Goal: Task Accomplishment & Management: Manage account settings

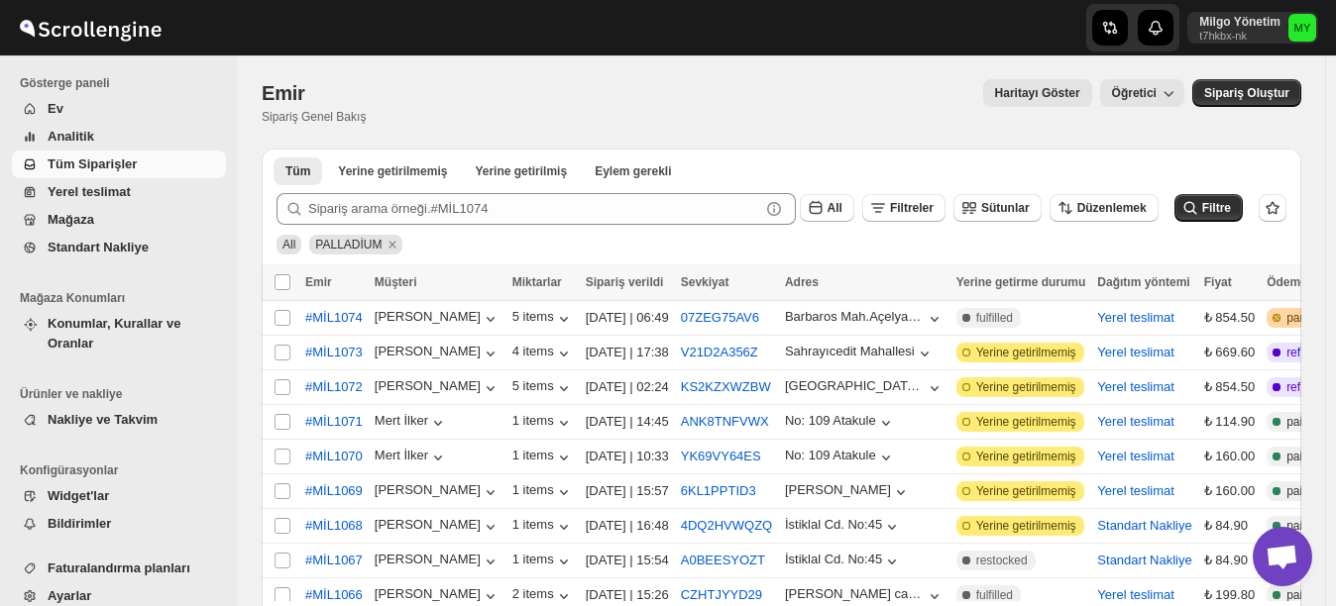
click at [102, 207] on link "Mağaza" at bounding box center [119, 220] width 214 height 28
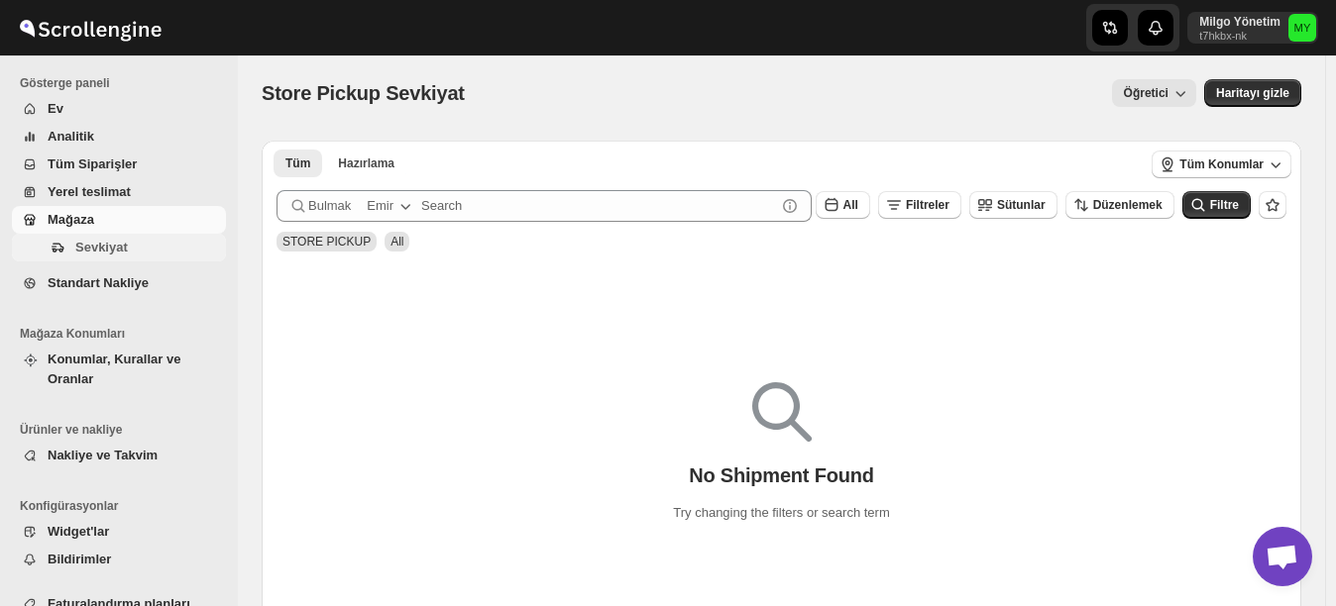
scroll to position [36, 0]
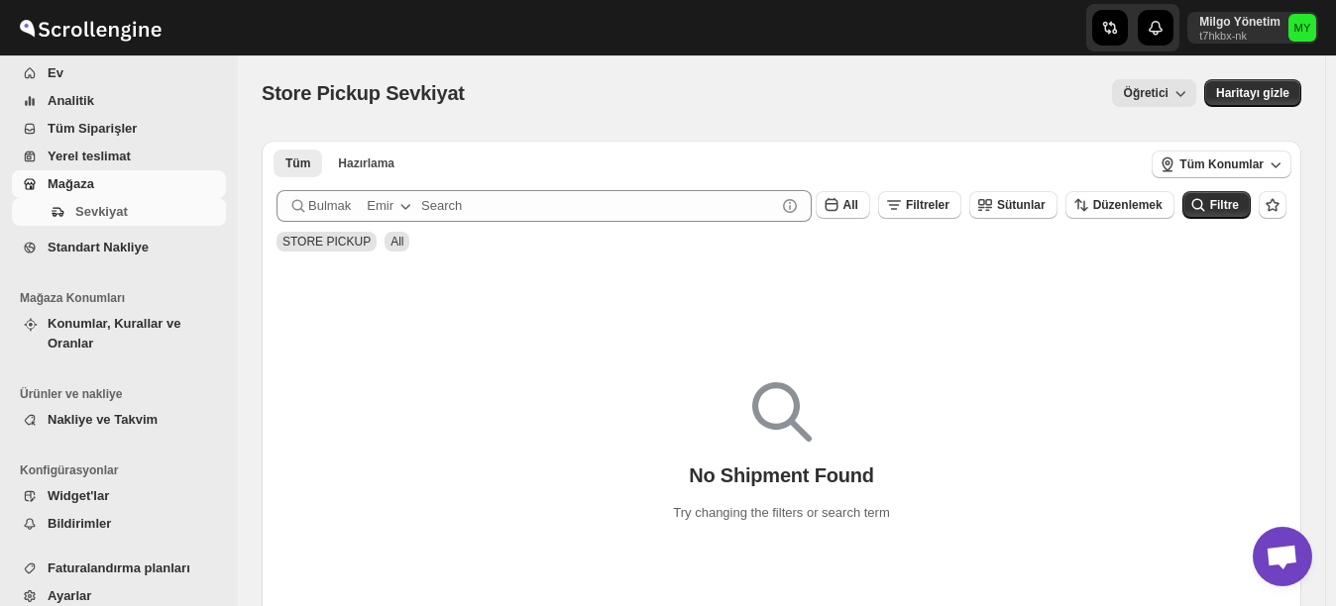
click at [69, 589] on span "Ayarlar" at bounding box center [70, 596] width 44 height 15
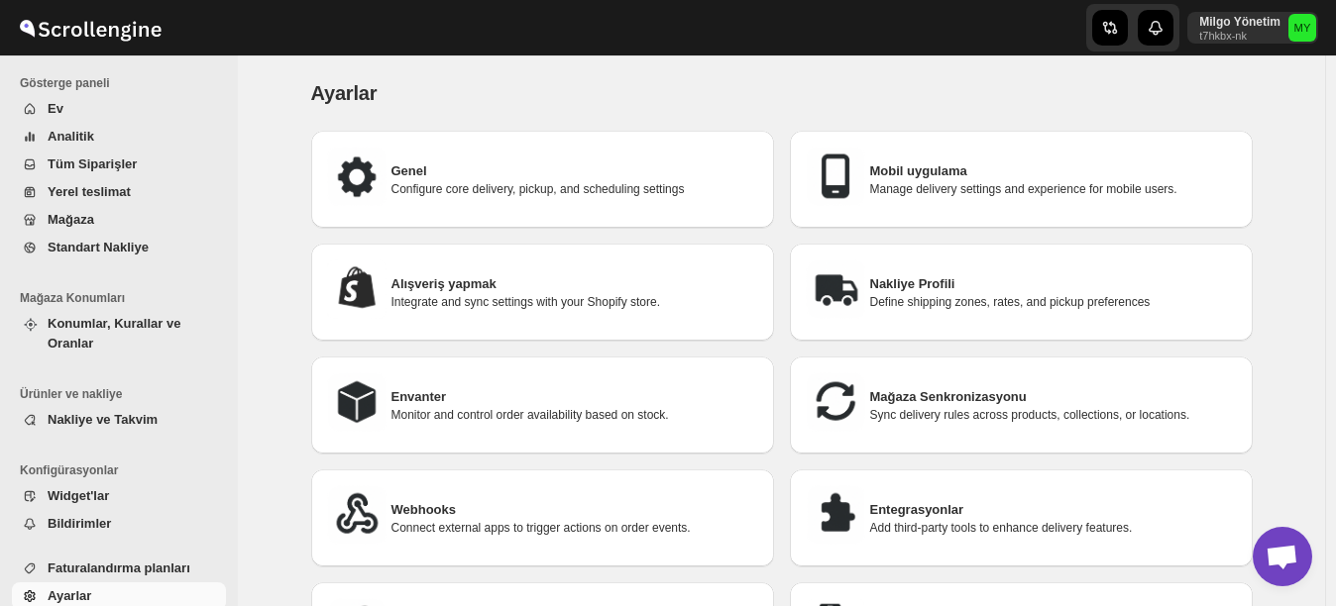
click at [478, 414] on p "Monitor and control order availability based on stock." at bounding box center [574, 415] width 367 height 16
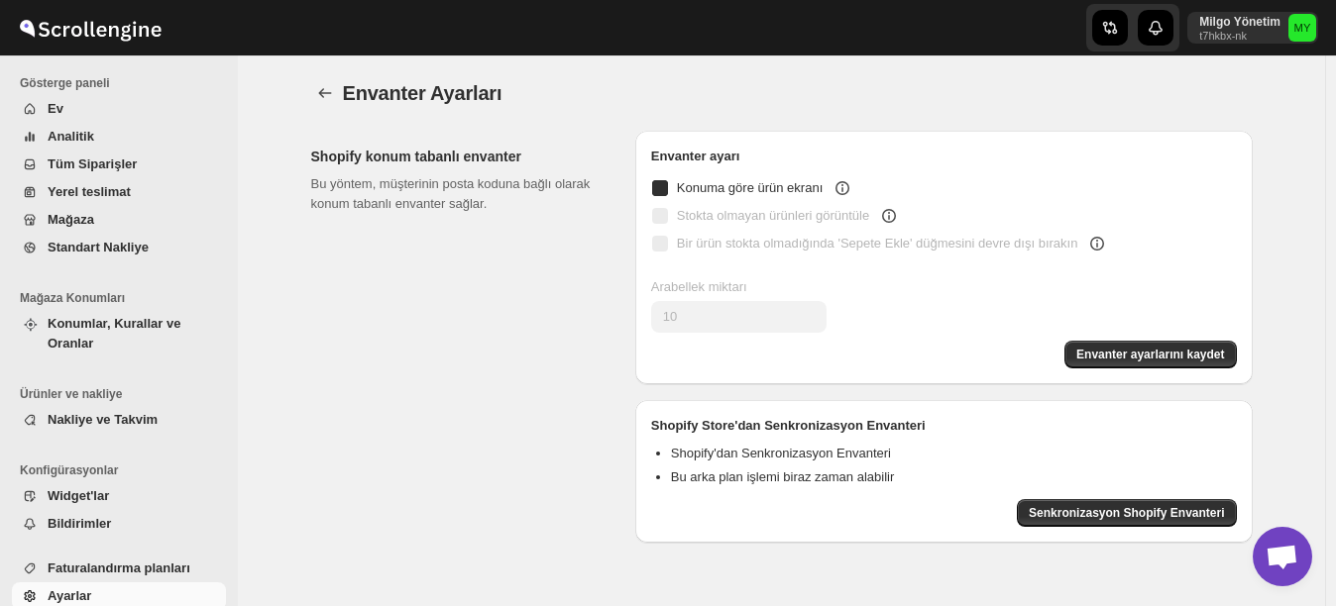
checkbox input "true"
type input "0"
click at [667, 221] on input "Stokta olmayan ürünleri görüntüle" at bounding box center [660, 216] width 16 height 16
click at [666, 213] on input "Stokta olmayan ürünleri görüntüle" at bounding box center [660, 216] width 16 height 16
checkbox input "false"
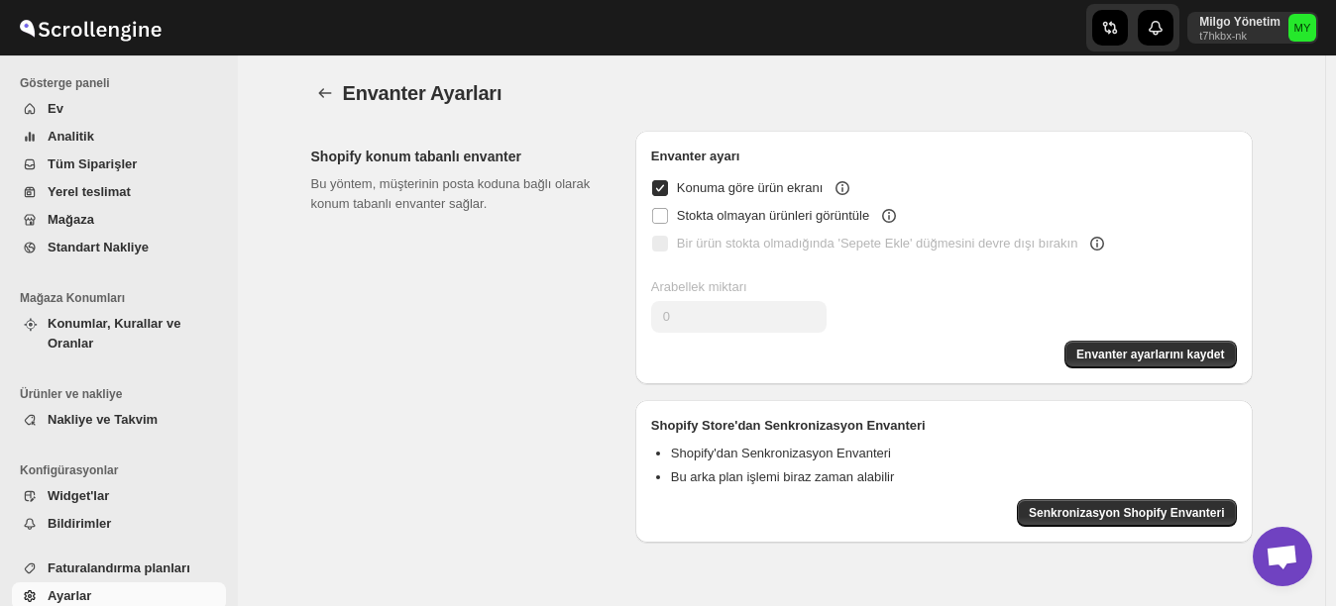
click at [85, 139] on span "Analitik" at bounding box center [71, 136] width 47 height 15
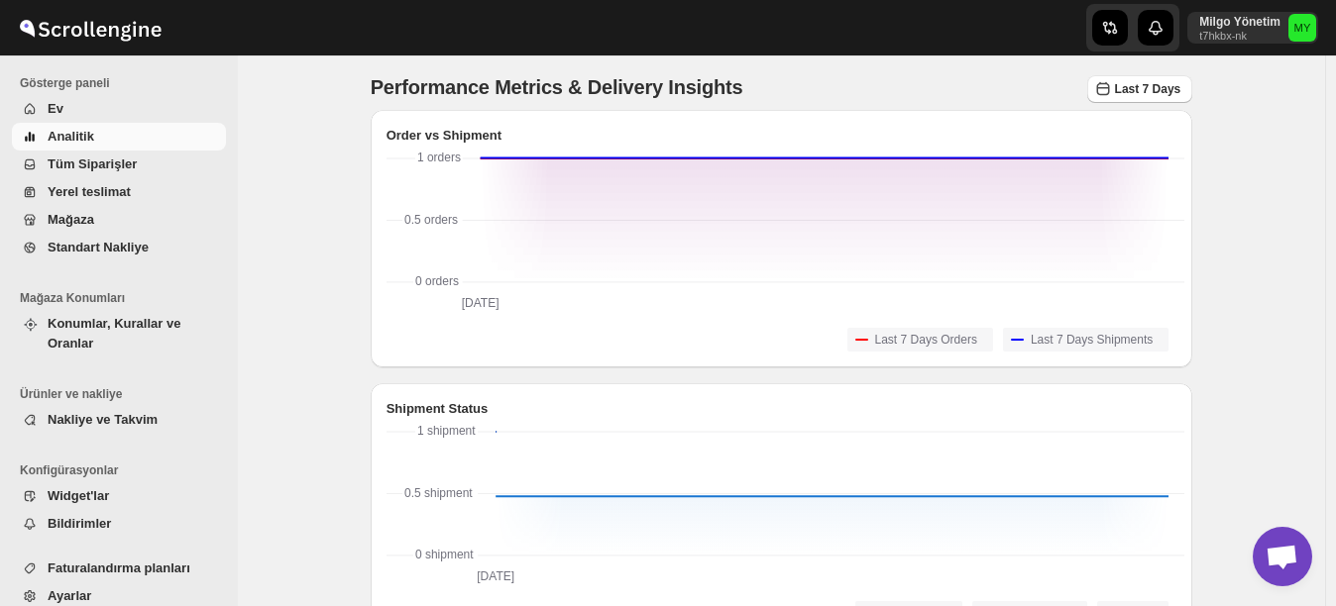
click at [93, 168] on span "Tüm Siparişler" at bounding box center [92, 164] width 89 height 15
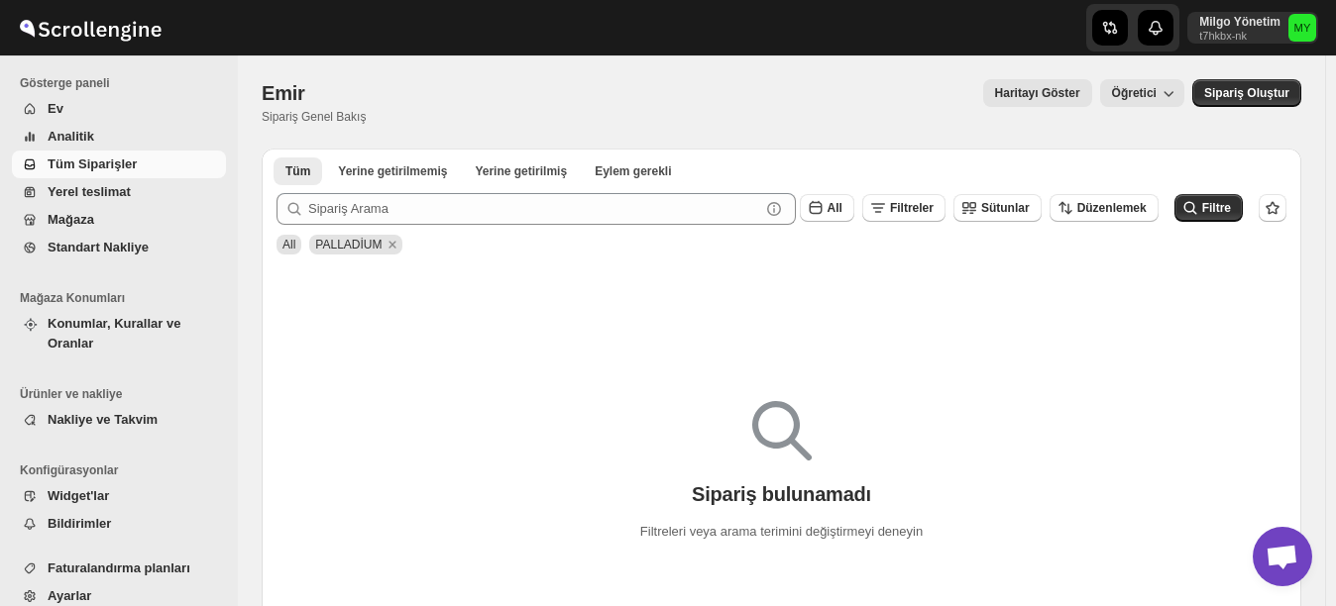
click at [69, 412] on span "Nakliye ve Takvim" at bounding box center [103, 419] width 110 height 15
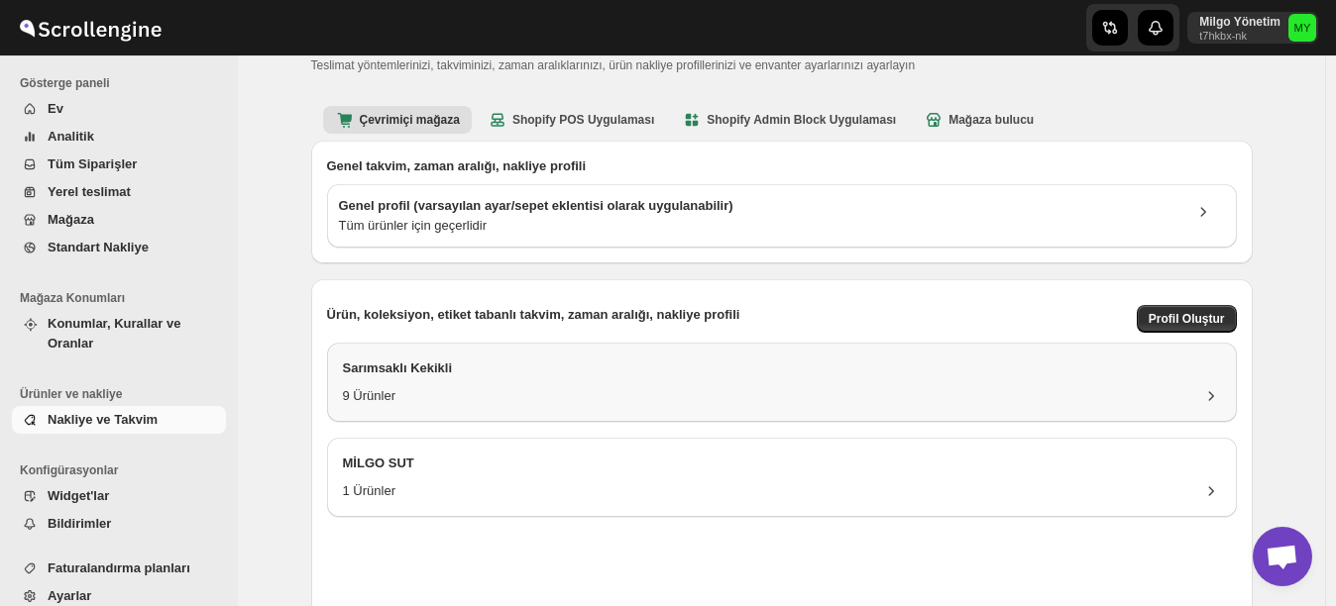
scroll to position [99, 0]
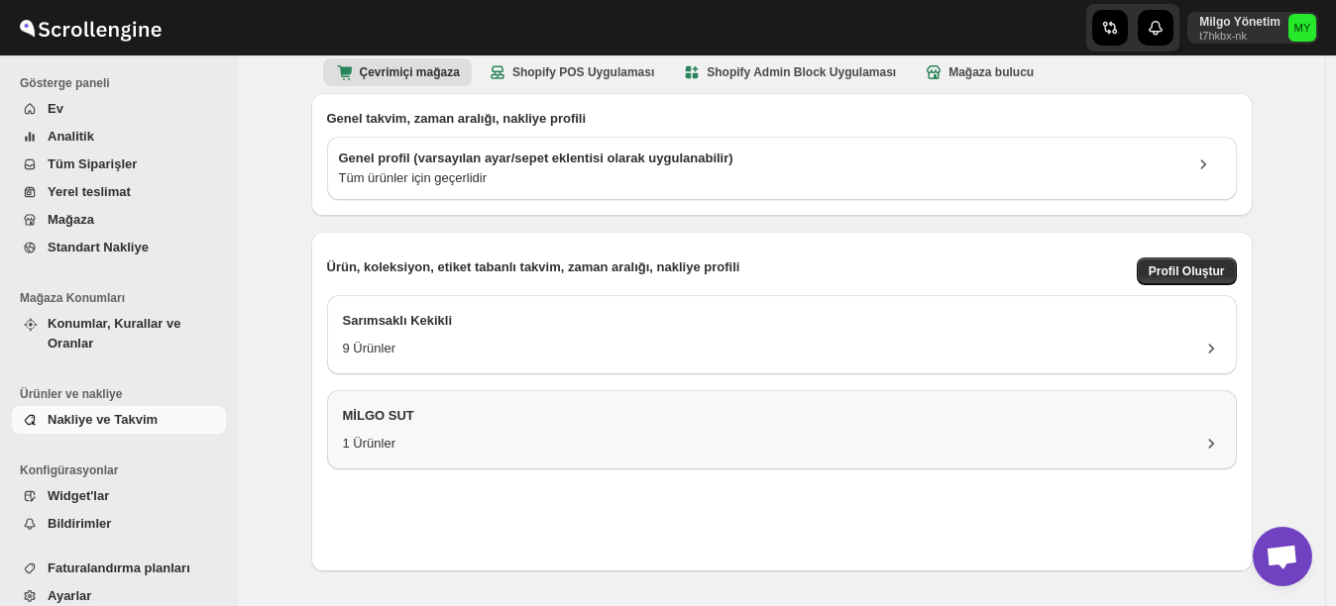
click at [1101, 430] on div "MİLGO SUT" at bounding box center [782, 420] width 878 height 28
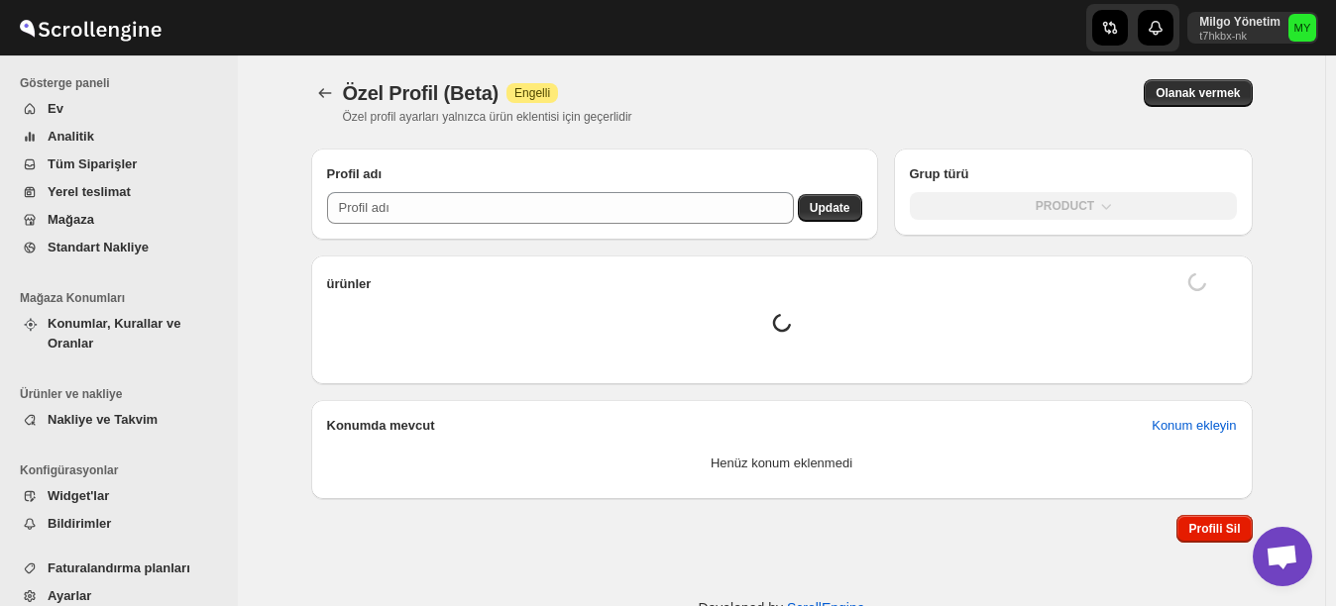
type input "MİLGO SUT"
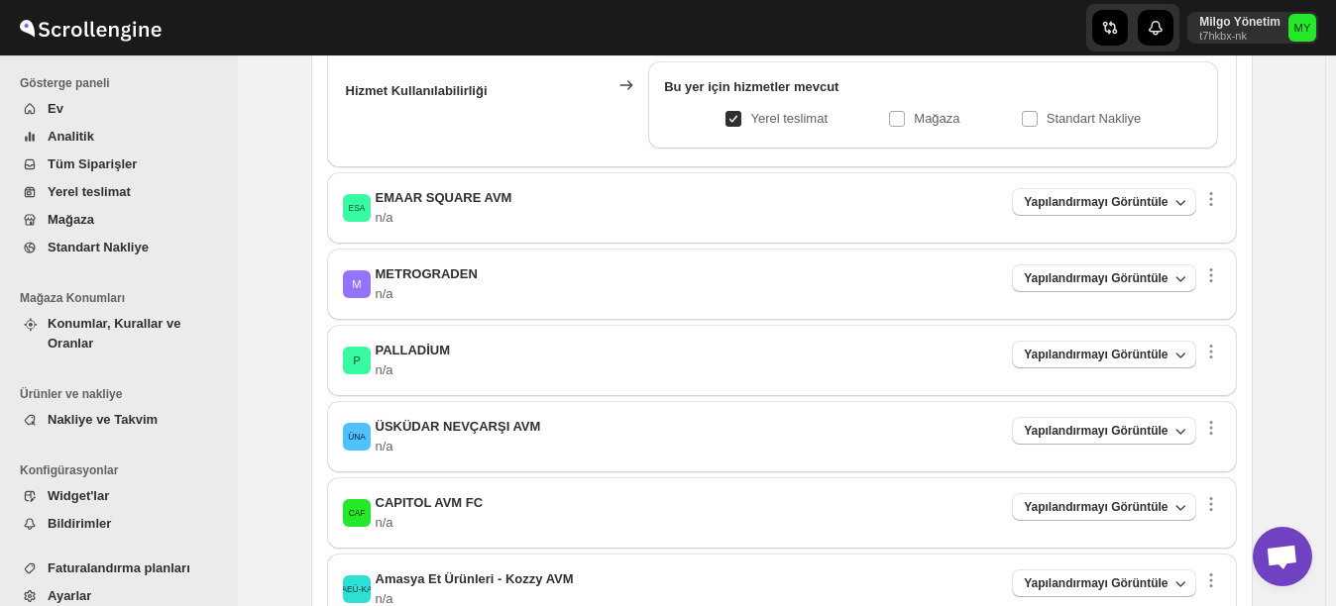
scroll to position [495, 0]
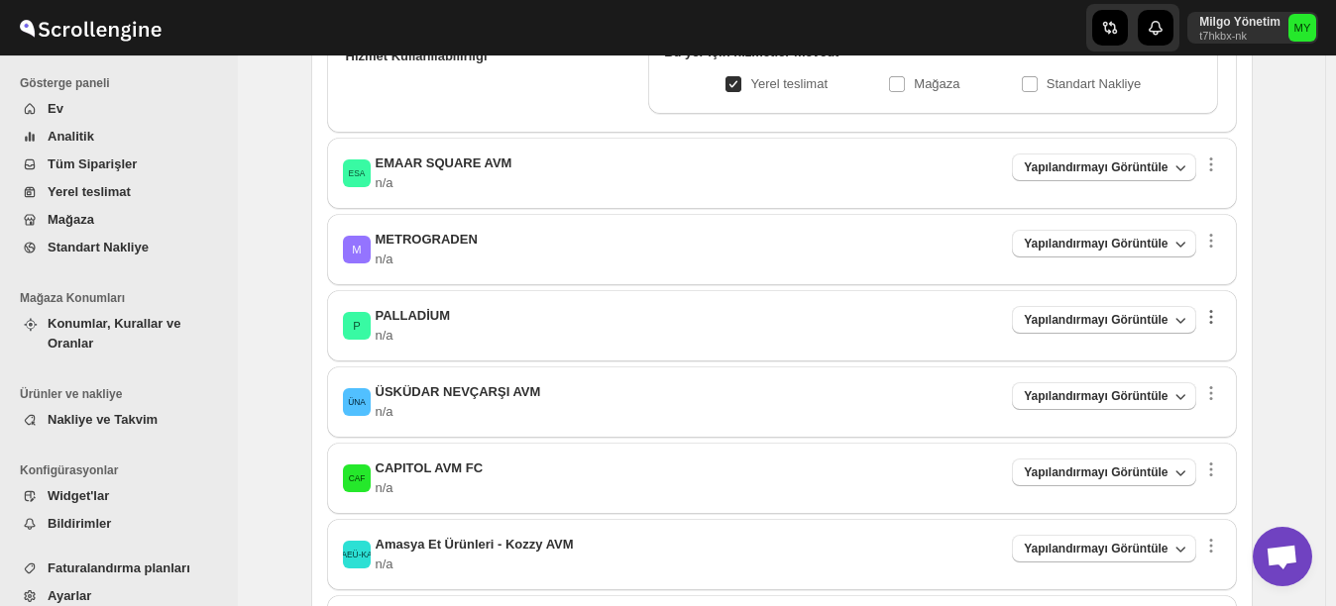
click at [1221, 315] on icon "button" at bounding box center [1211, 317] width 20 height 20
click at [1136, 307] on button "Yapılandırmayı Görüntüle" at bounding box center [1103, 320] width 183 height 28
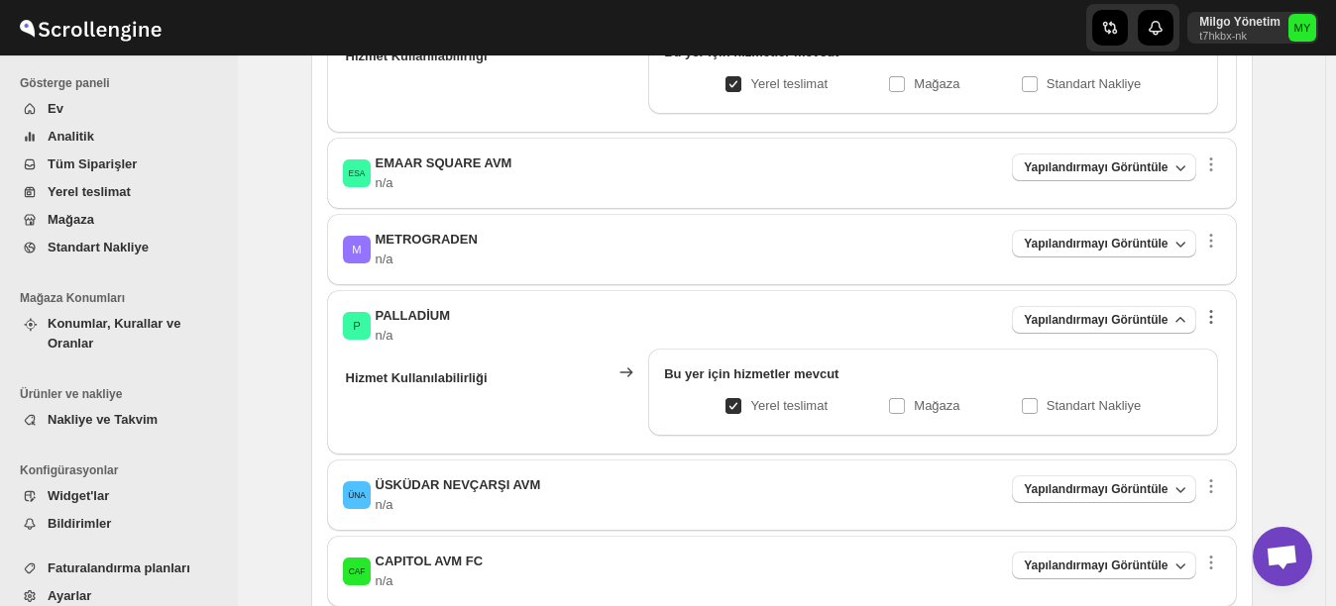
click at [1214, 315] on icon "button" at bounding box center [1211, 317] width 20 height 20
click at [812, 315] on div "P PALLADİUM n/a Yapılandırmayı Görüntüle" at bounding box center [782, 326] width 878 height 40
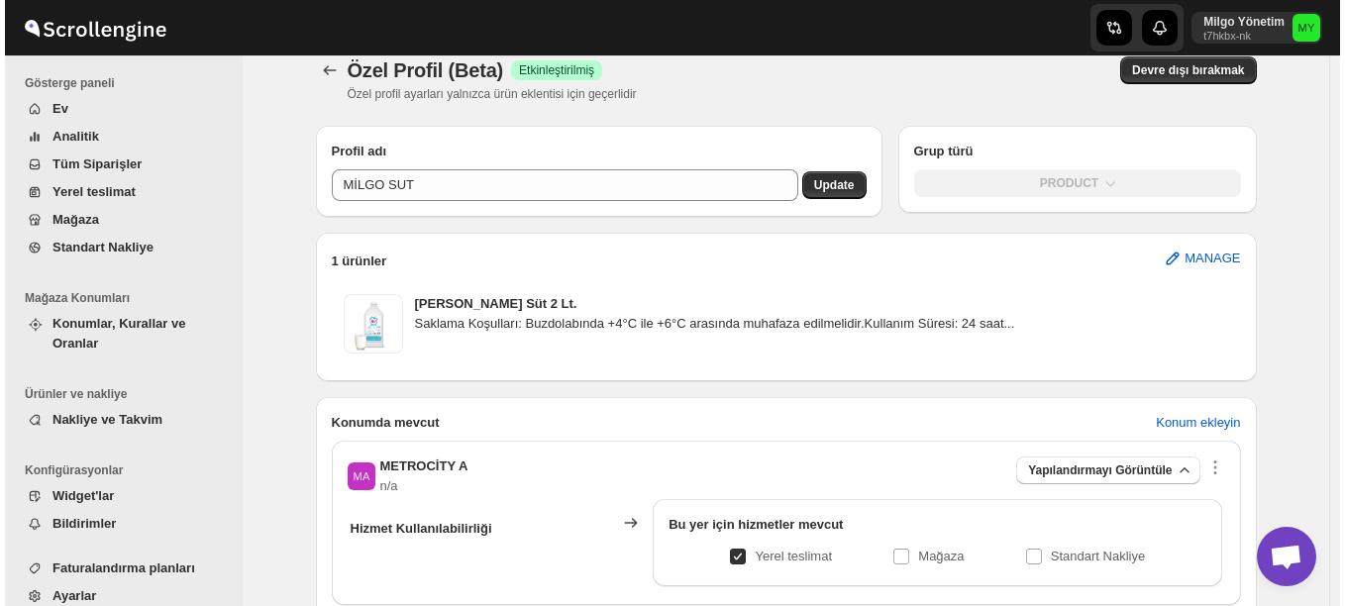
scroll to position [0, 0]
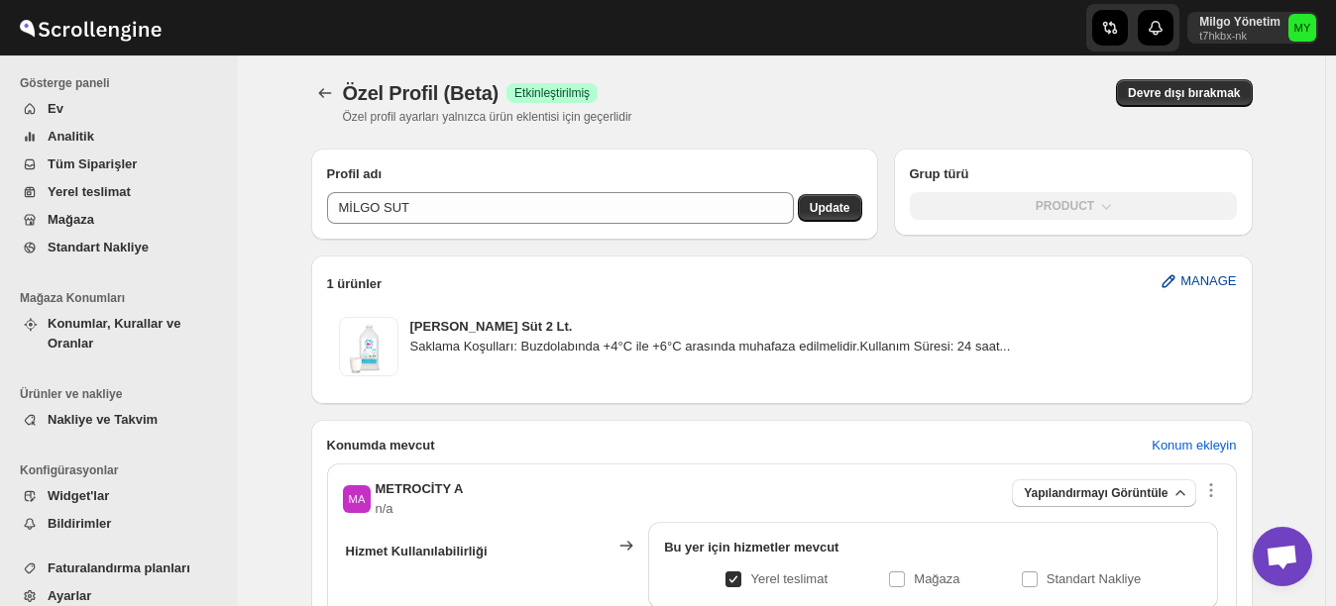
click at [1209, 275] on span "MANAGE" at bounding box center [1207, 281] width 55 height 20
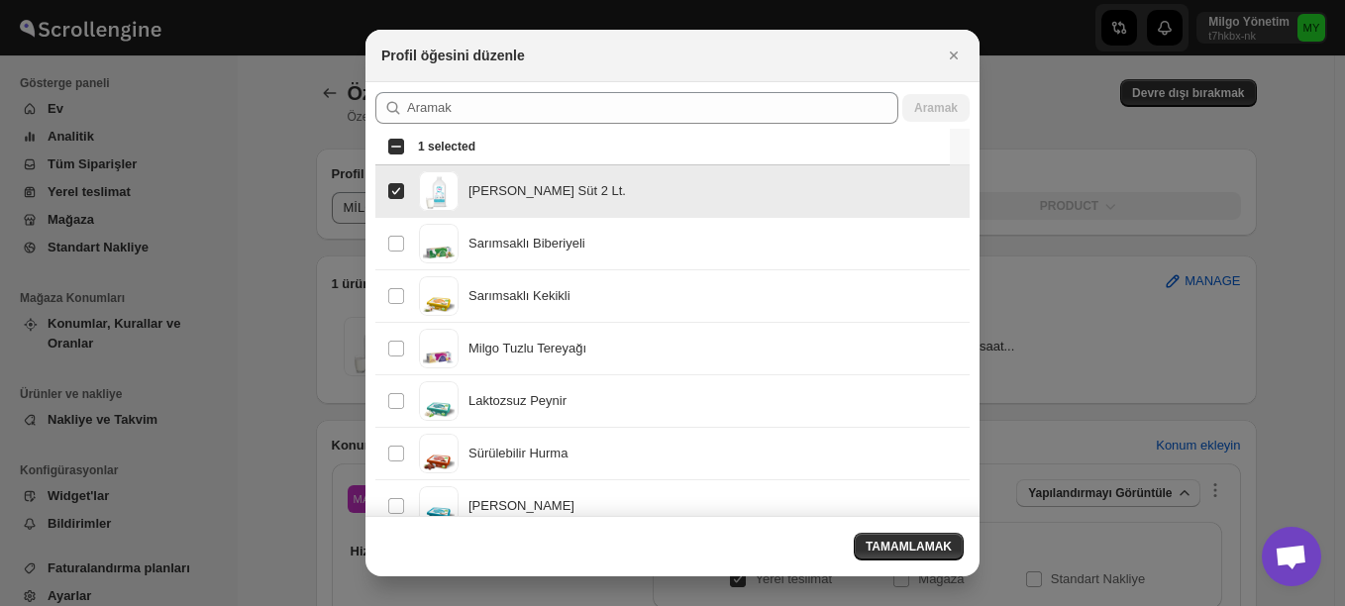
click at [396, 190] on input "Select product item" at bounding box center [396, 191] width 16 height 16
checkbox input "false"
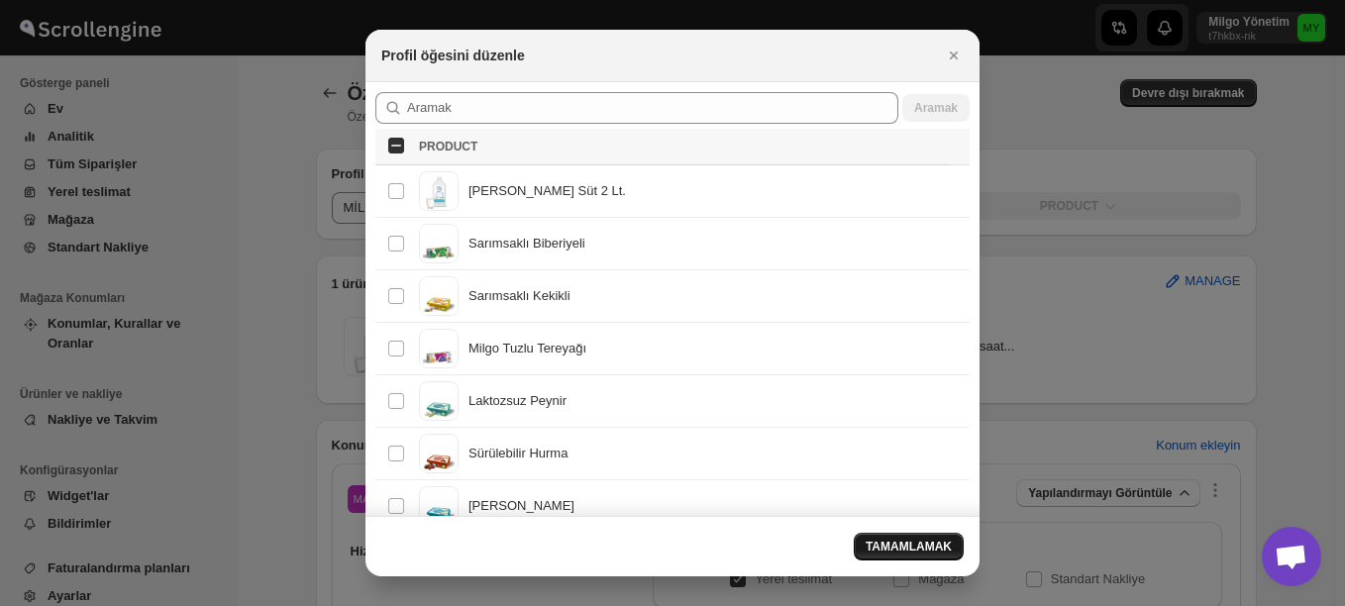
click at [919, 550] on span "TAMAMLAMAK" at bounding box center [909, 547] width 86 height 16
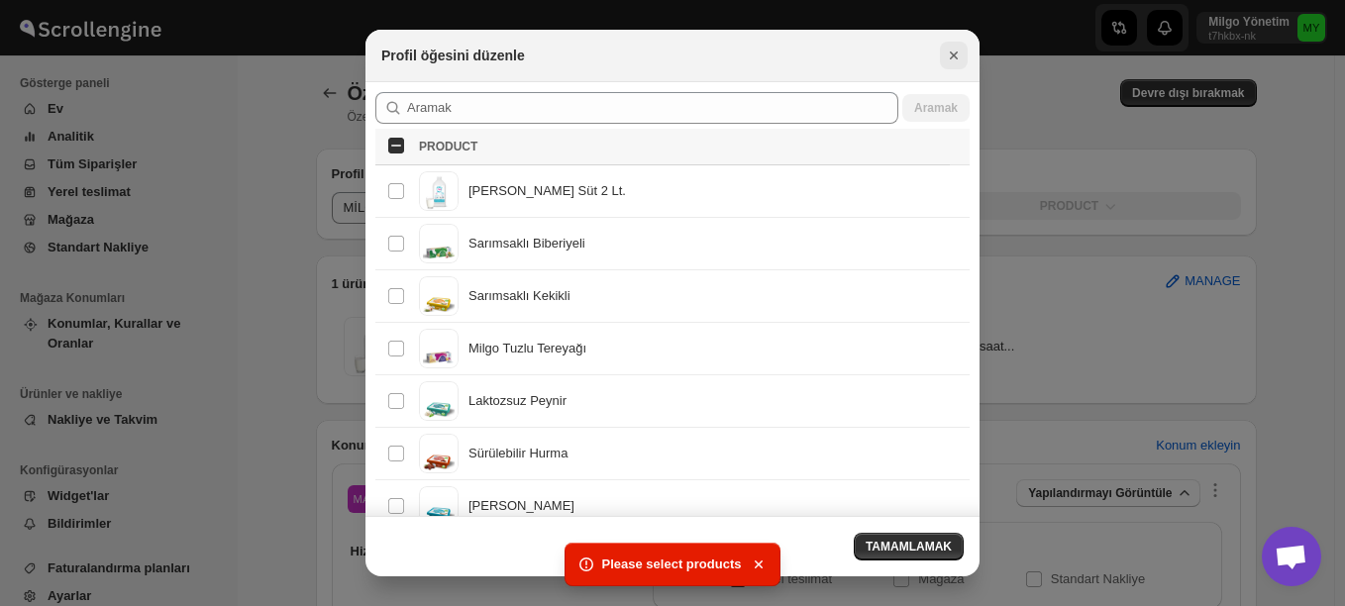
click at [954, 49] on icon "Close" at bounding box center [954, 56] width 20 height 20
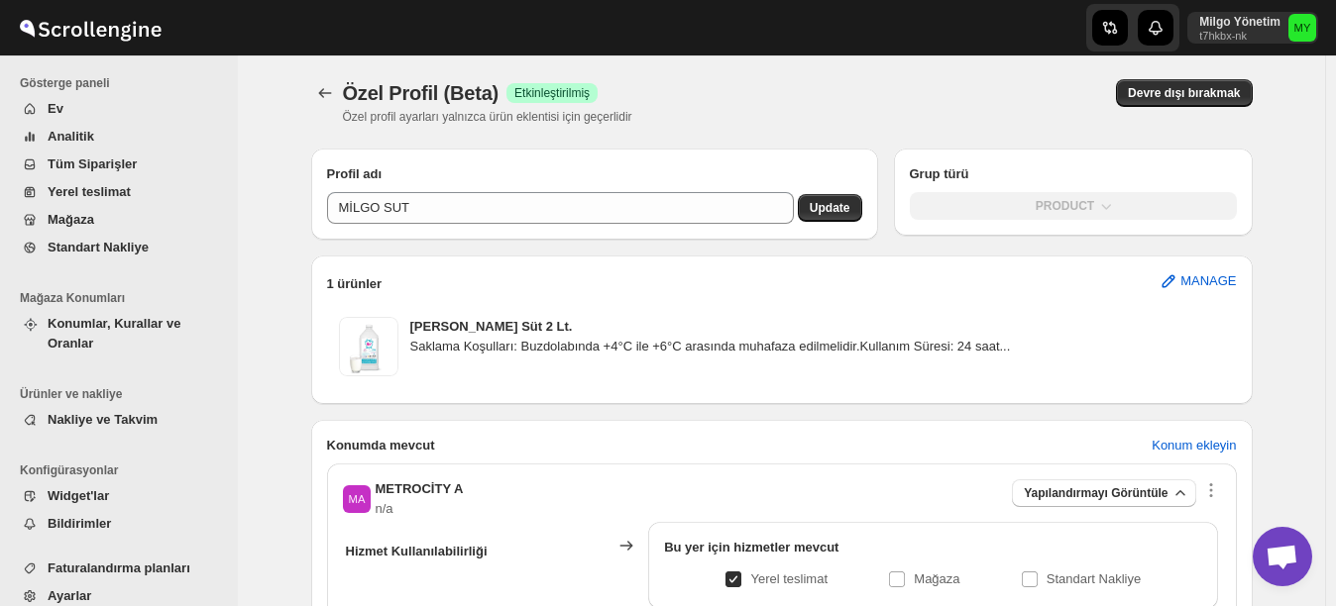
click at [1040, 203] on div "PRODUCT" at bounding box center [1073, 206] width 327 height 28
click at [101, 195] on span "Yerel teslimat" at bounding box center [89, 191] width 83 height 15
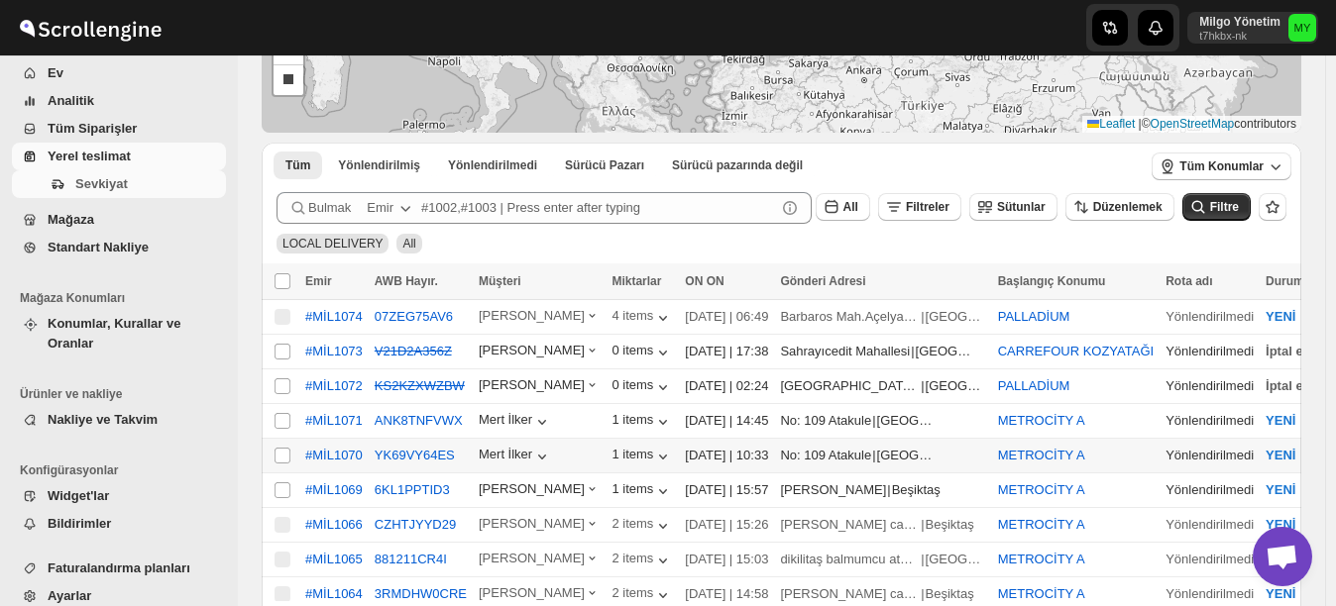
scroll to position [297, 0]
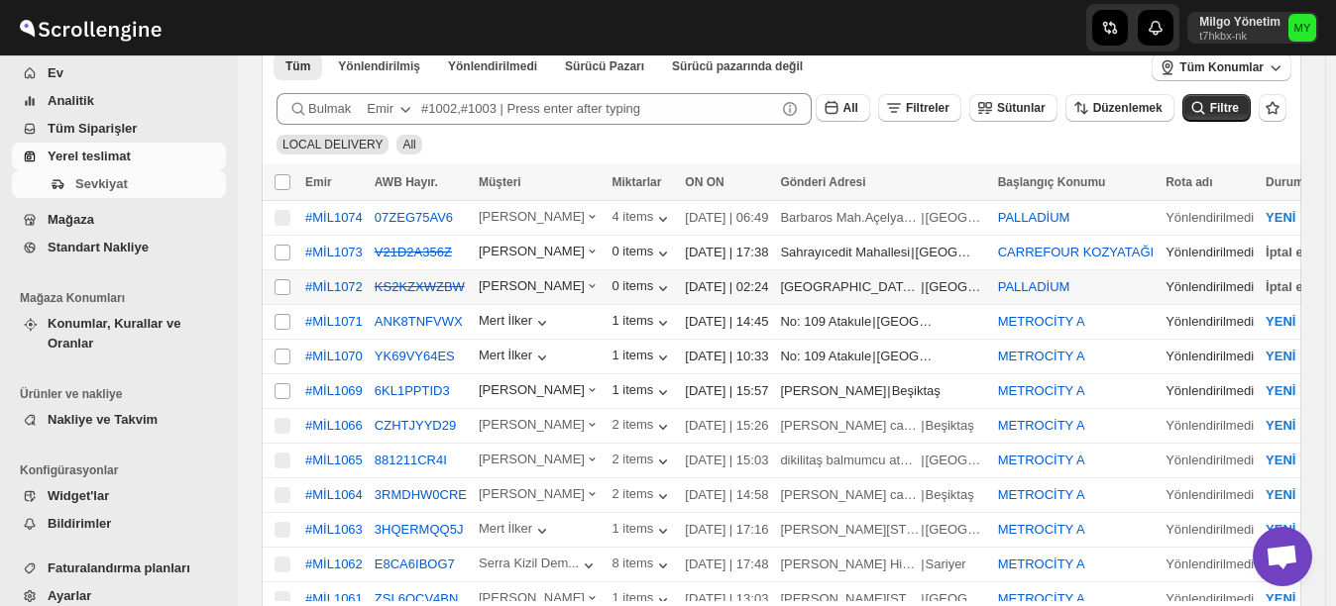
click at [1265, 280] on div "İptal edilmiş" at bounding box center [1302, 287] width 74 height 20
click at [585, 284] on icon "button" at bounding box center [592, 285] width 15 height 15
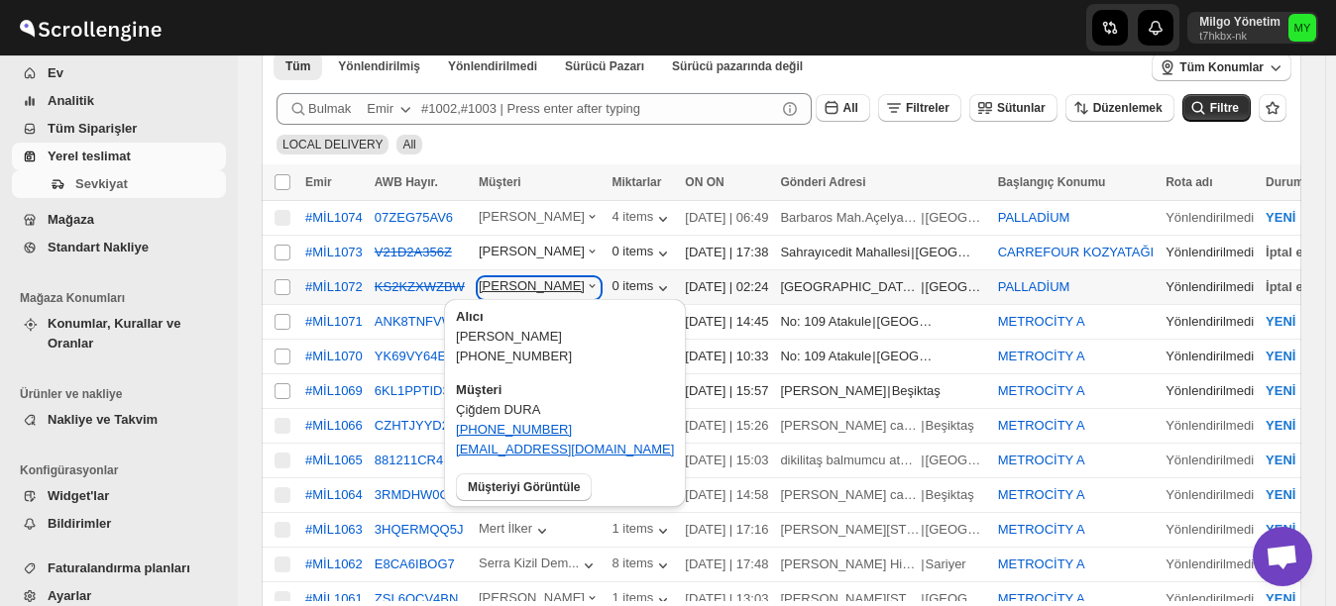
click at [585, 284] on icon "button" at bounding box center [592, 285] width 15 height 15
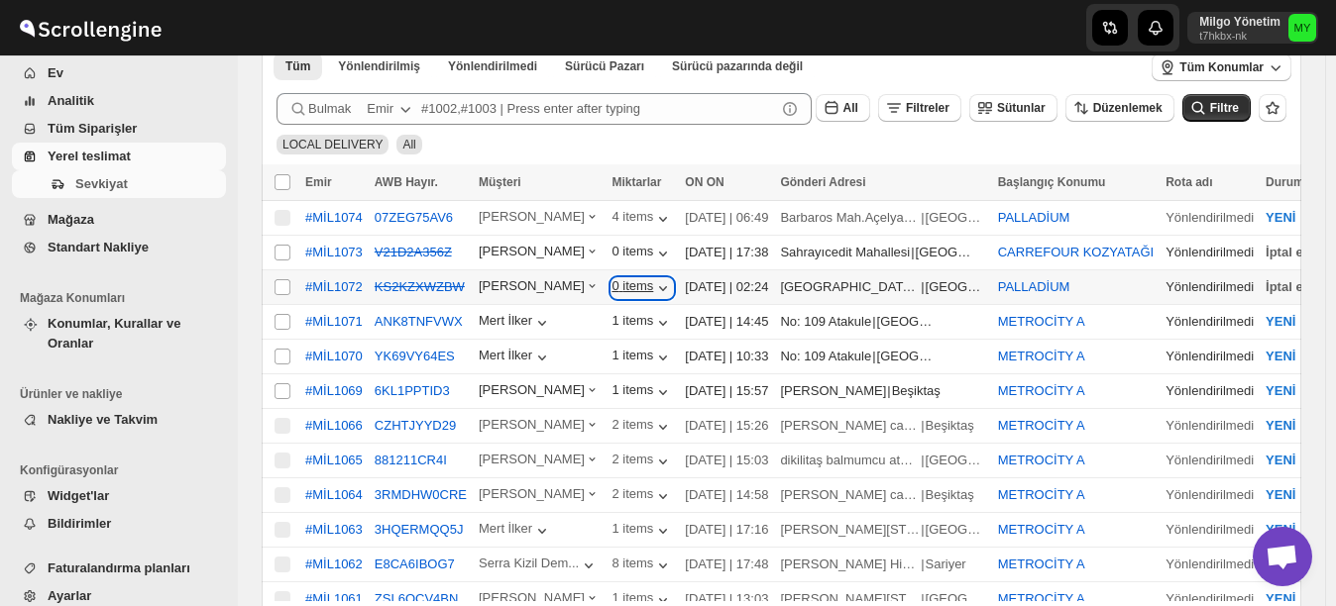
click at [659, 286] on icon "button" at bounding box center [663, 288] width 8 height 5
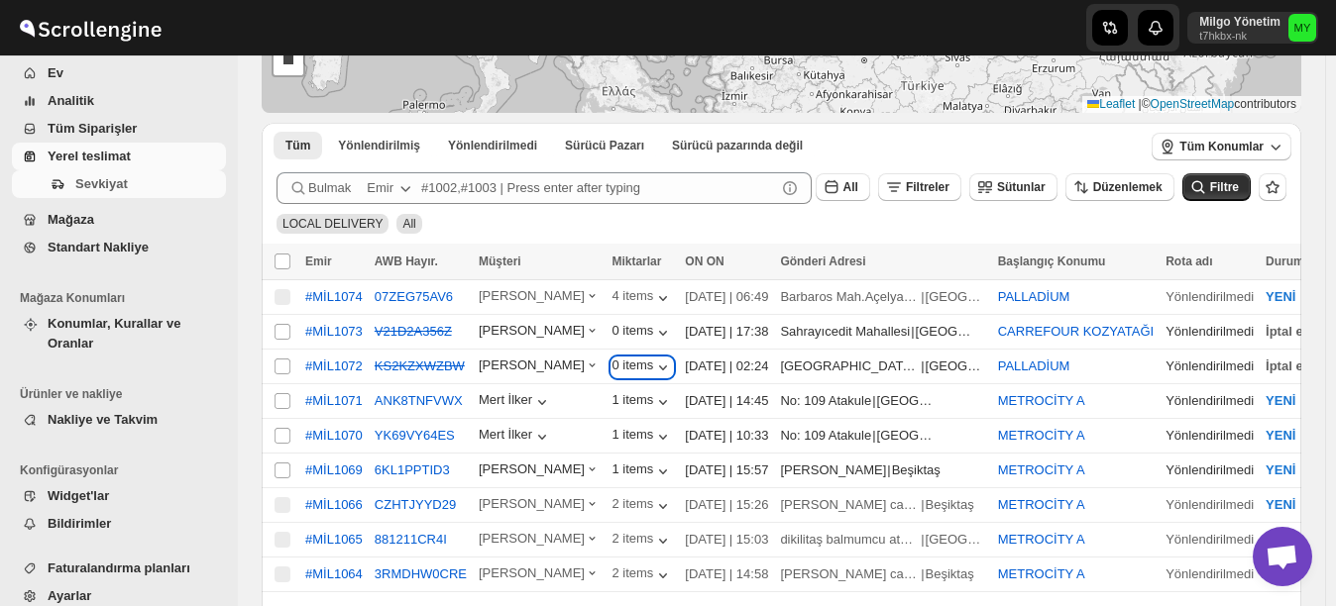
scroll to position [198, 0]
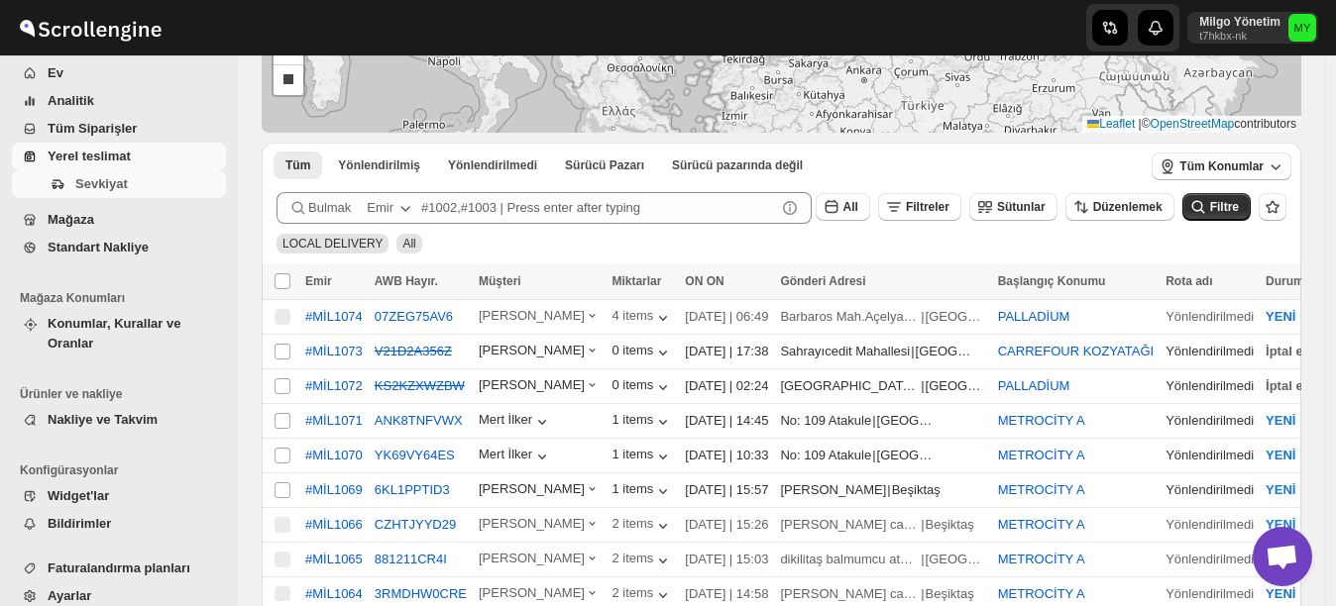
click at [1297, 313] on icon "button" at bounding box center [1307, 317] width 20 height 20
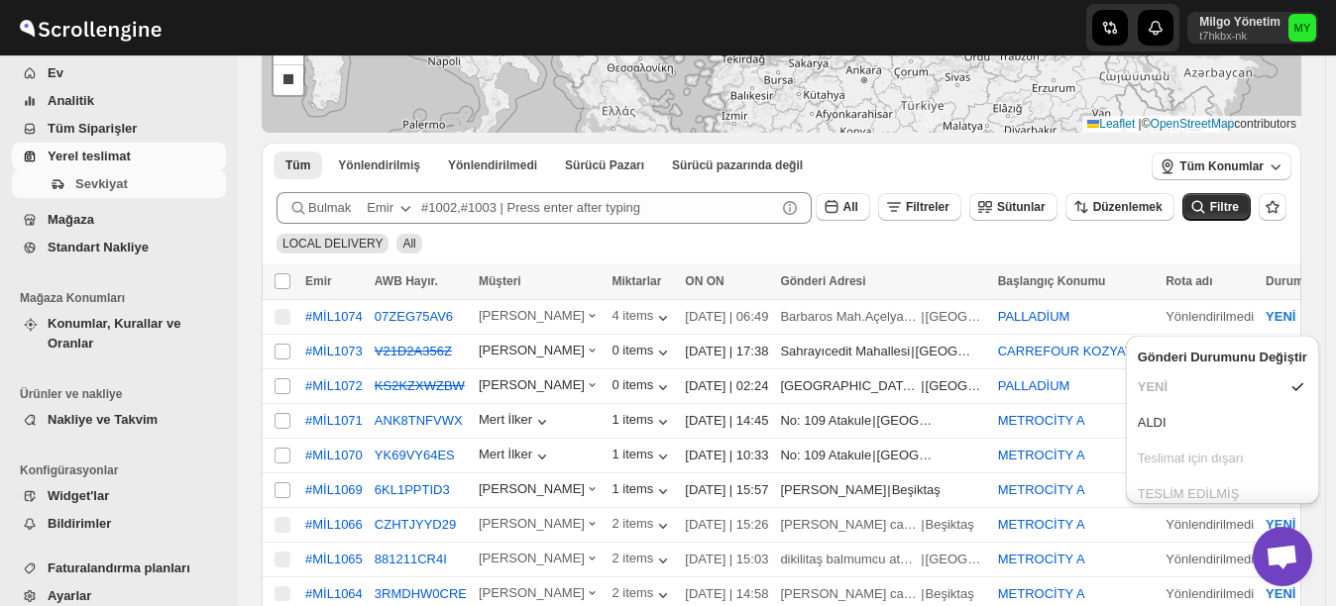
click at [1253, 304] on button "YENİ" at bounding box center [1290, 317] width 75 height 32
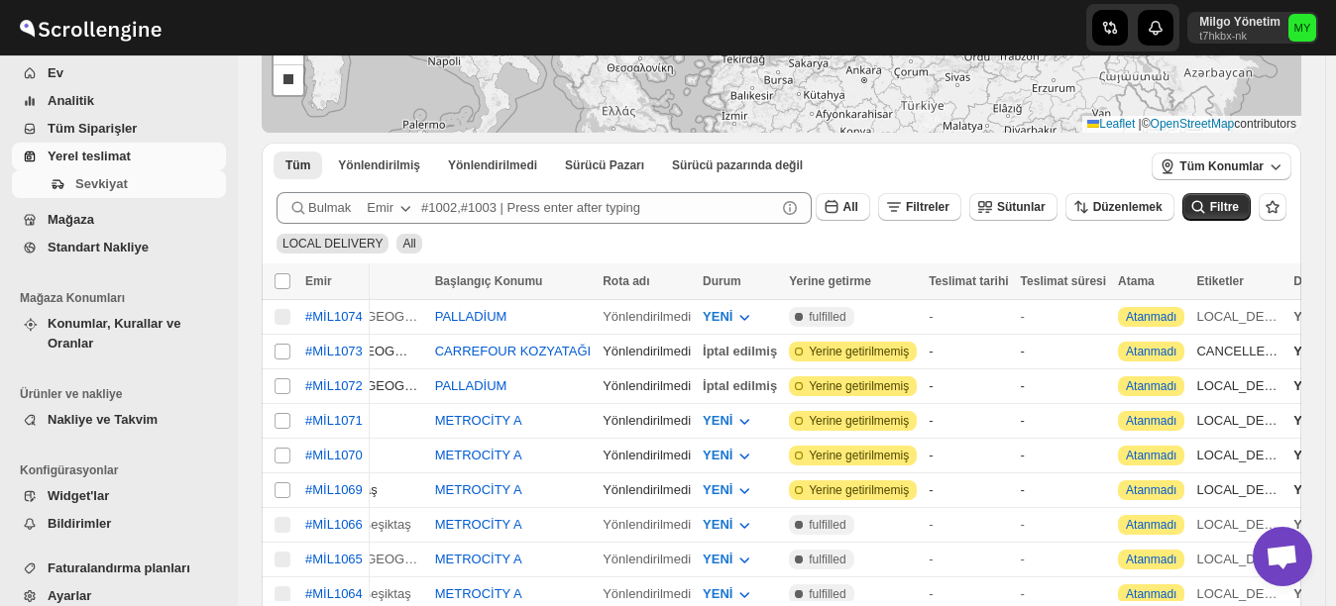
scroll to position [0, 570]
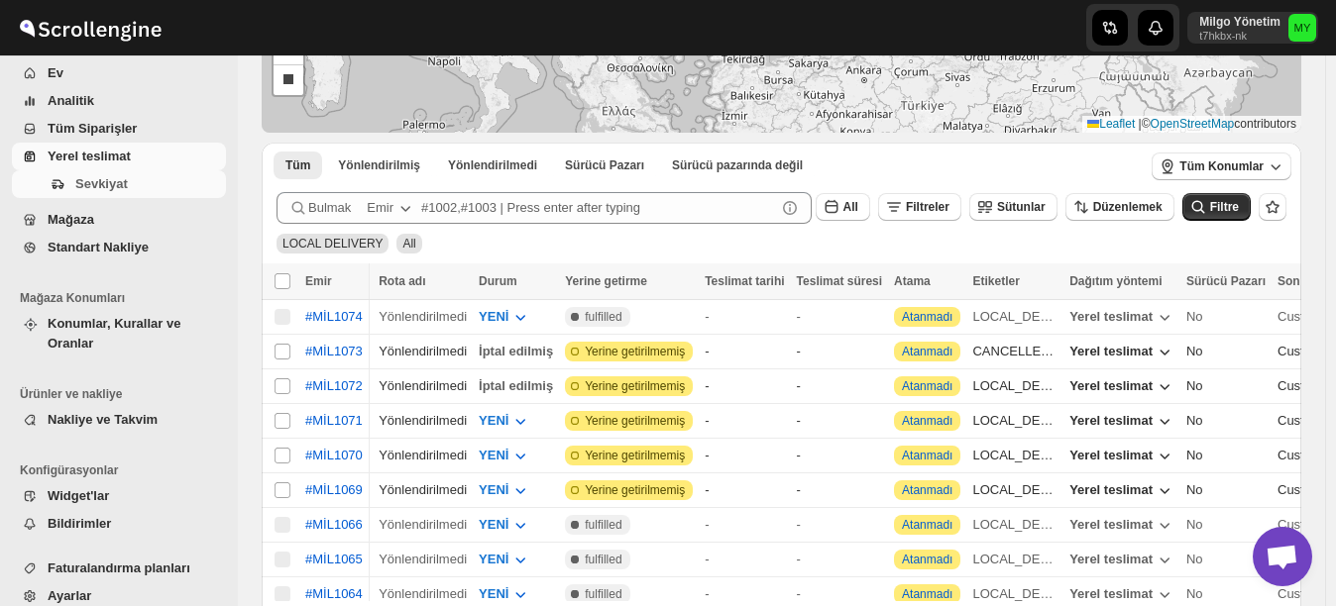
click at [1154, 313] on icon "button" at bounding box center [1164, 317] width 20 height 20
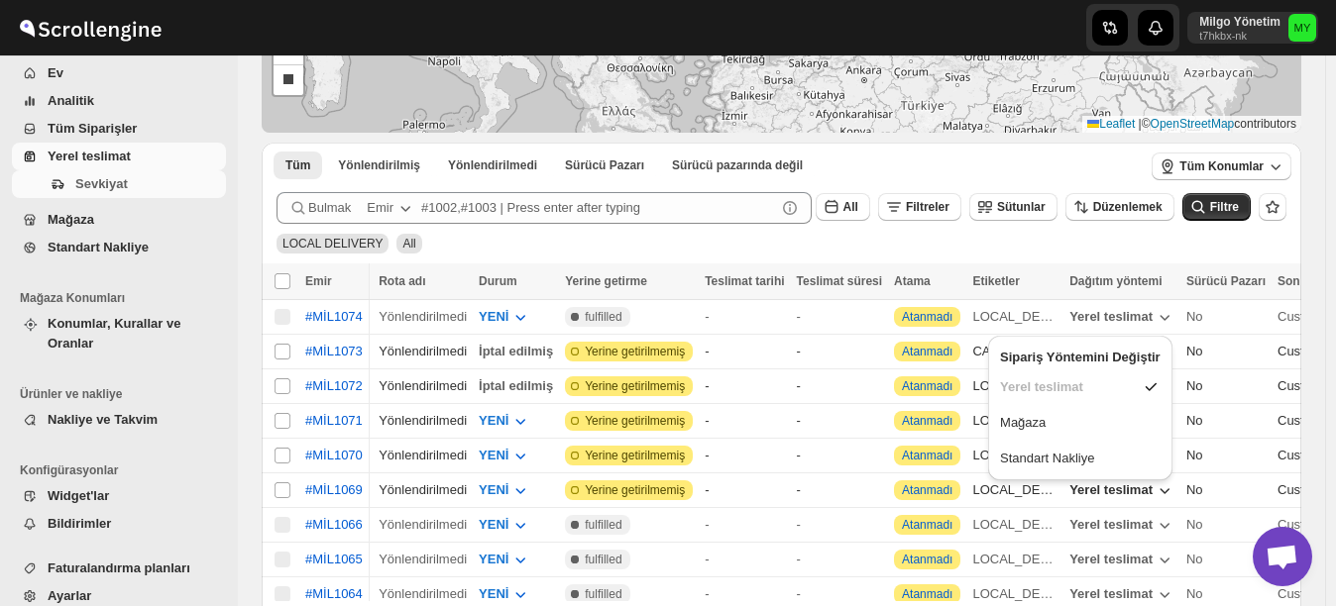
click at [1154, 311] on icon "button" at bounding box center [1164, 317] width 20 height 20
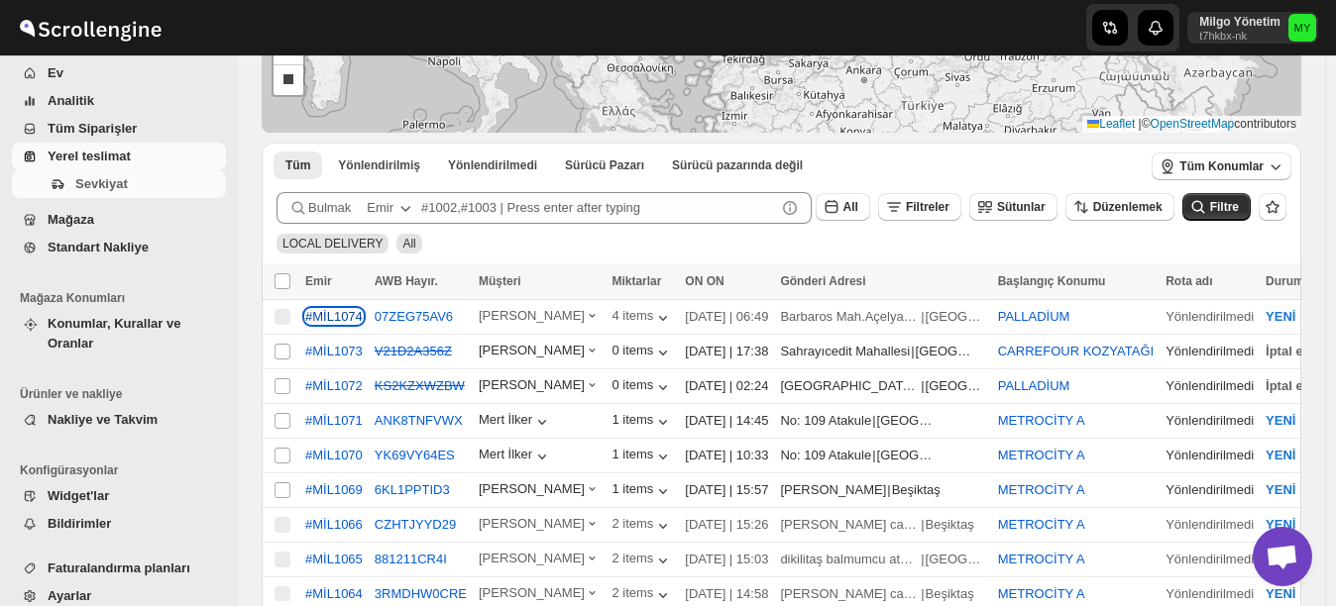
click at [335, 309] on div "#MİL1074" at bounding box center [333, 316] width 57 height 15
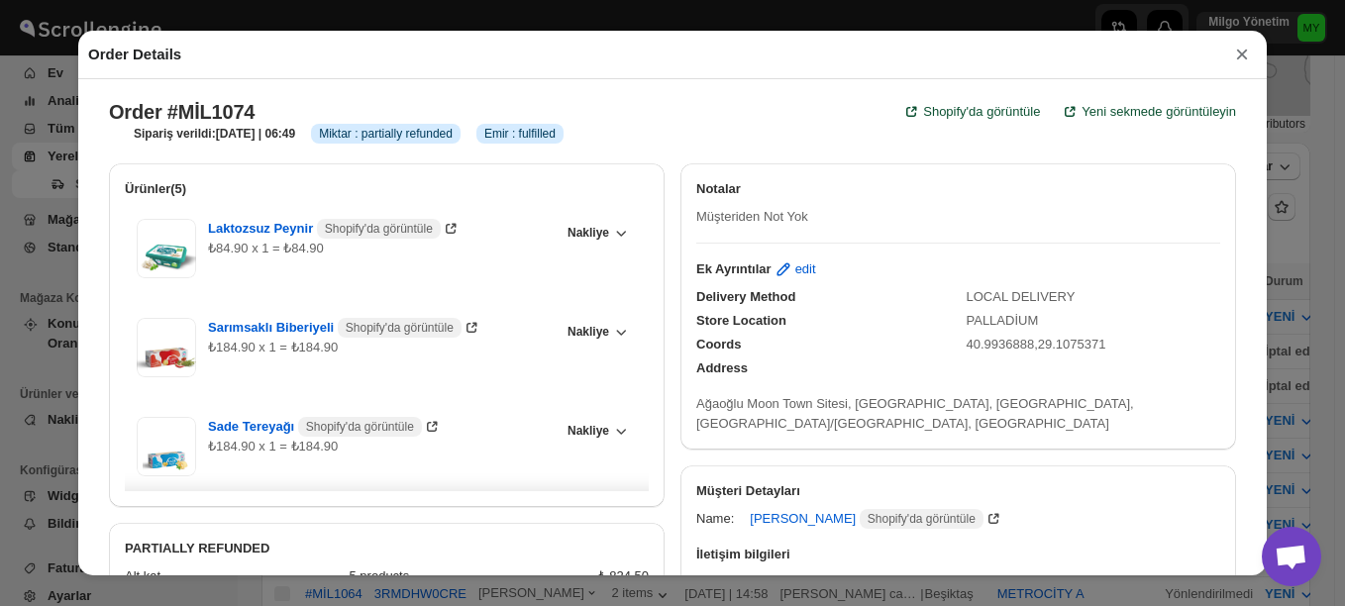
click at [1237, 56] on button "×" at bounding box center [1243, 55] width 30 height 28
